Goal: Information Seeking & Learning: Understand process/instructions

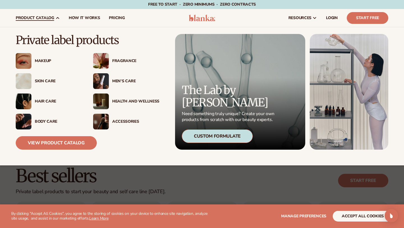
click at [125, 120] on div "Accessories" at bounding box center [135, 121] width 47 height 5
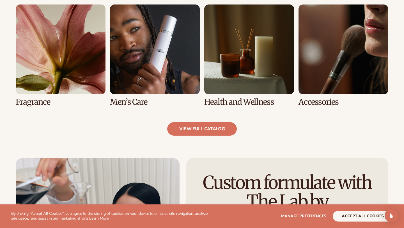
scroll to position [528, 0]
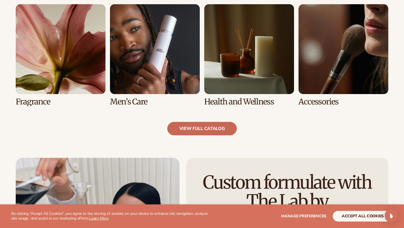
click at [225, 127] on link "view full catalog" at bounding box center [202, 128] width 70 height 13
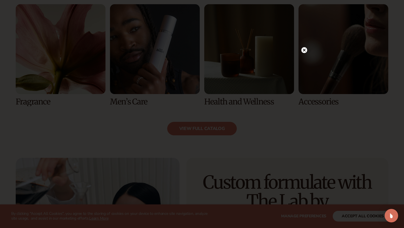
click at [303, 53] on div at bounding box center [304, 50] width 6 height 10
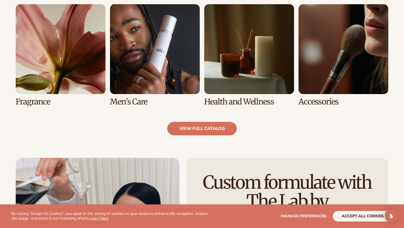
click at [330, 73] on link "8 / 8" at bounding box center [343, 55] width 90 height 102
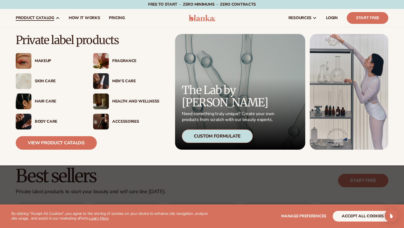
click at [56, 19] on icon at bounding box center [57, 18] width 4 height 4
click at [43, 99] on div "Hair Care" at bounding box center [58, 101] width 47 height 5
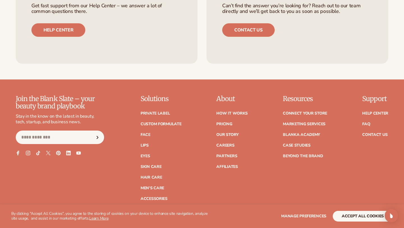
scroll to position [929, 0]
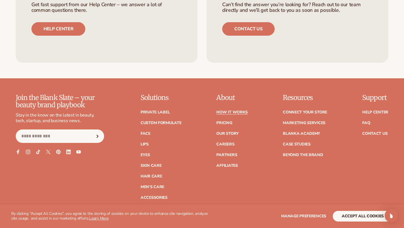
click at [239, 111] on link "How It Works" at bounding box center [231, 112] width 31 height 4
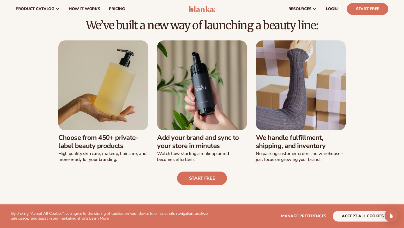
scroll to position [114, 0]
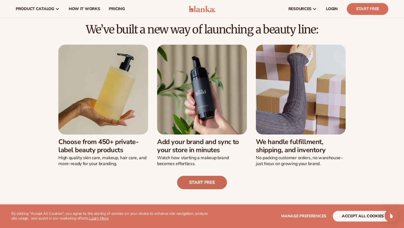
click at [208, 180] on link "Start free" at bounding box center [202, 182] width 50 height 13
